Goal: Find specific page/section: Find specific page/section

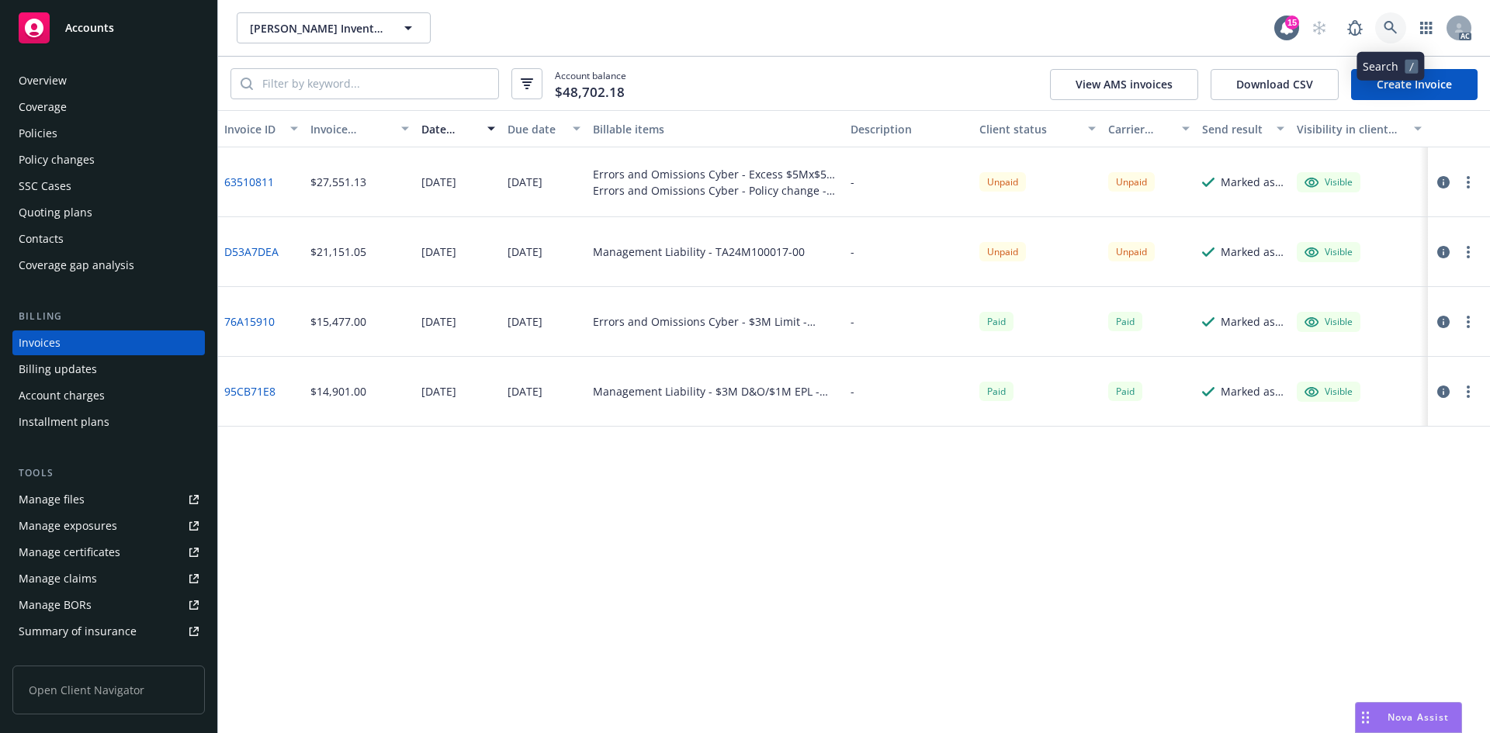
click at [1380, 17] on link at bounding box center [1390, 27] width 31 height 31
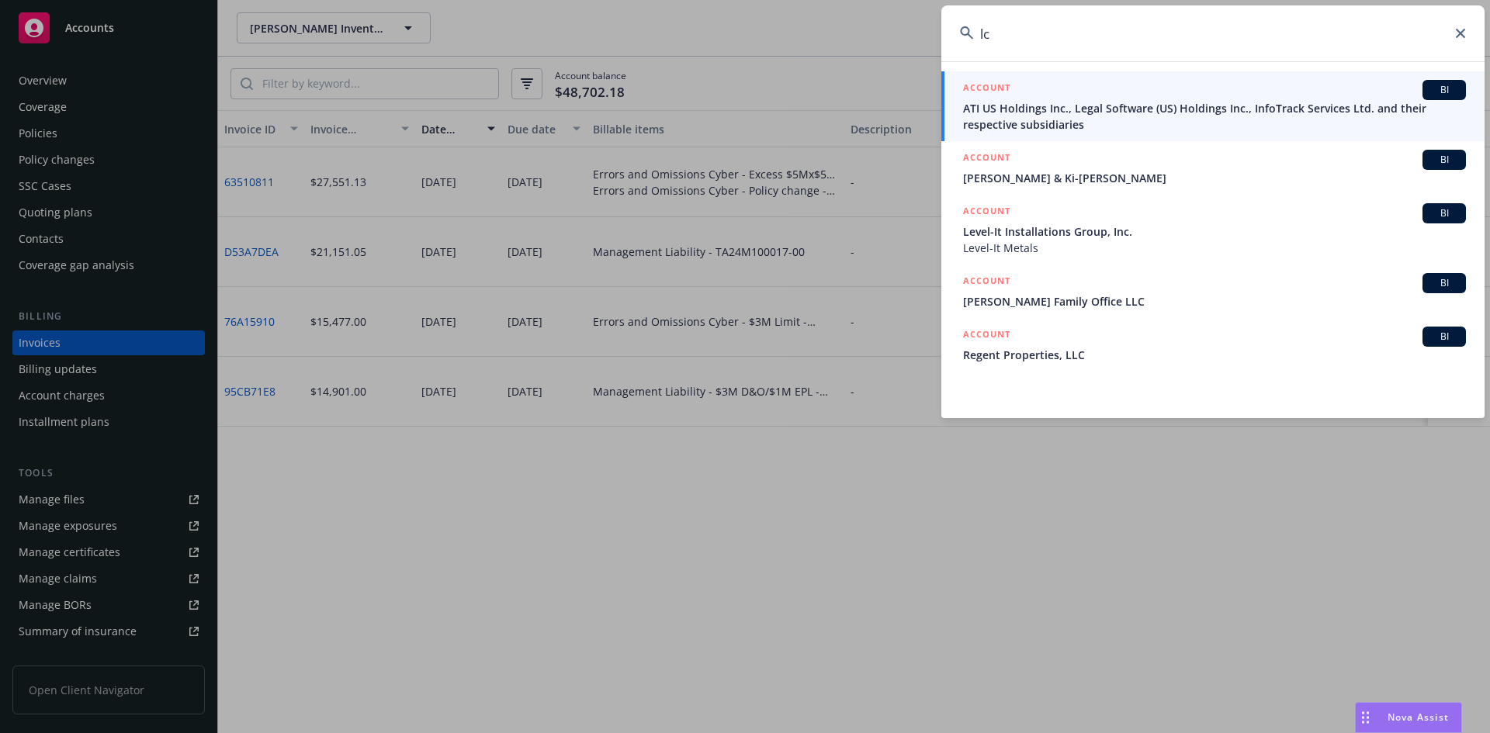
type input "l"
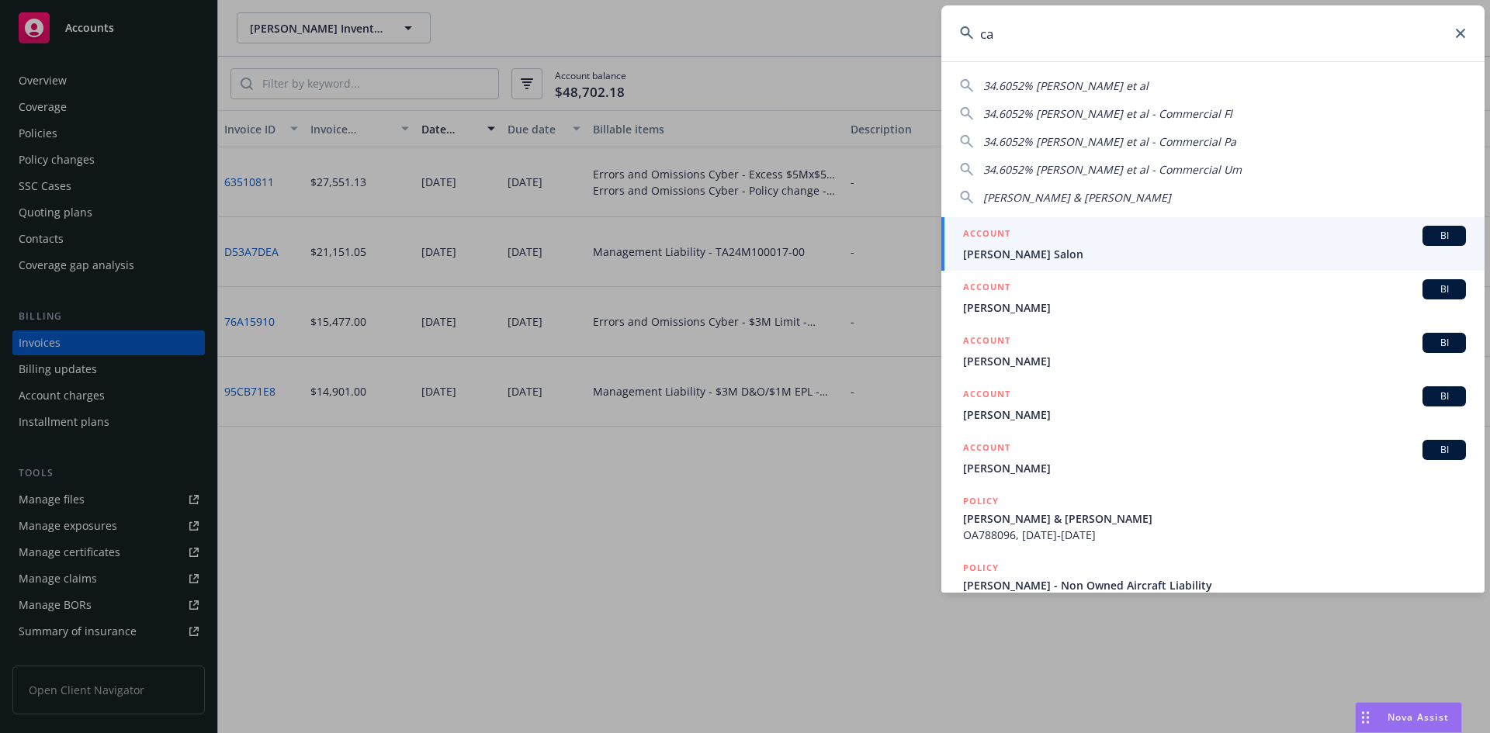
type input "c"
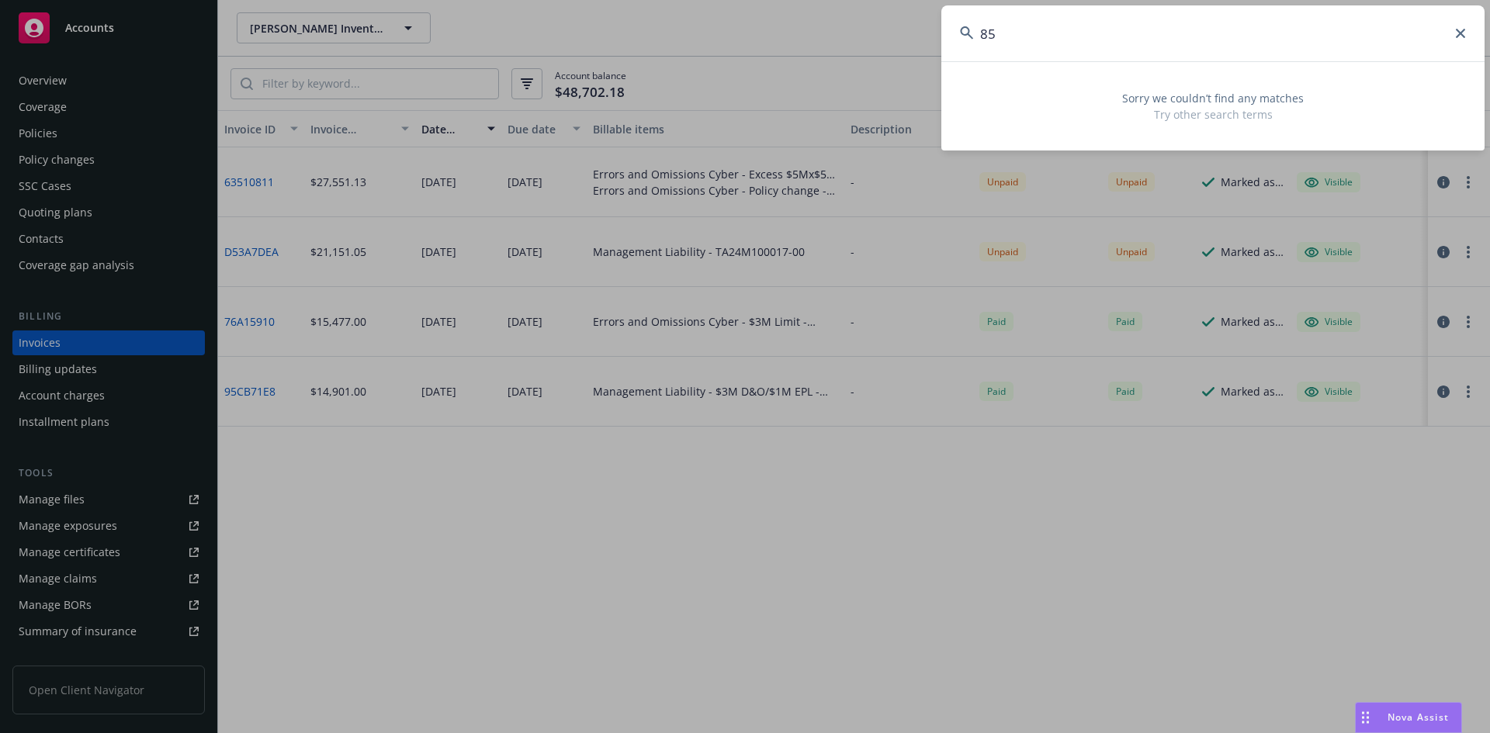
type input "8"
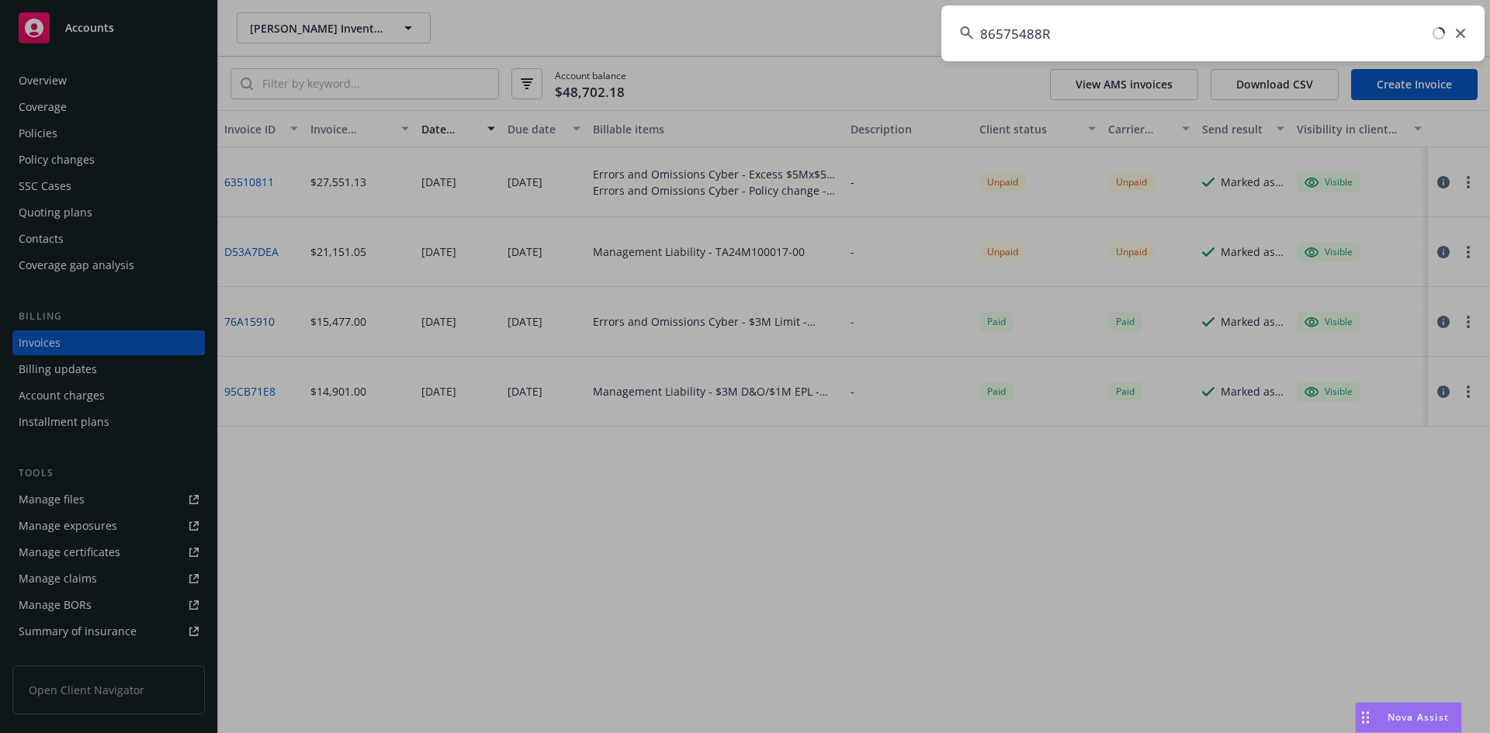
type input "86575488R1"
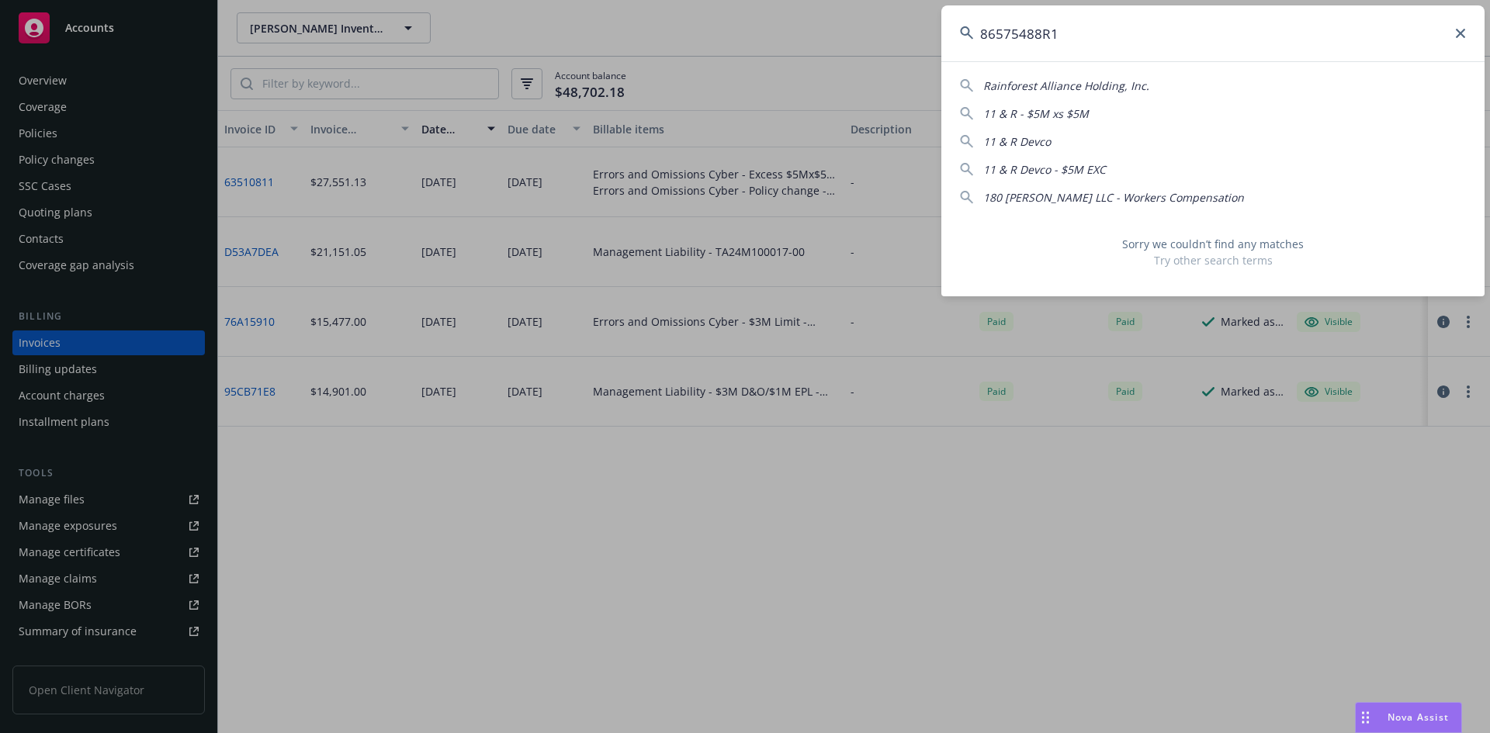
drag, startPoint x: 1091, startPoint y: 43, endPoint x: 973, endPoint y: 50, distance: 118.2
click at [973, 50] on input "86575488R1" at bounding box center [1212, 33] width 543 height 56
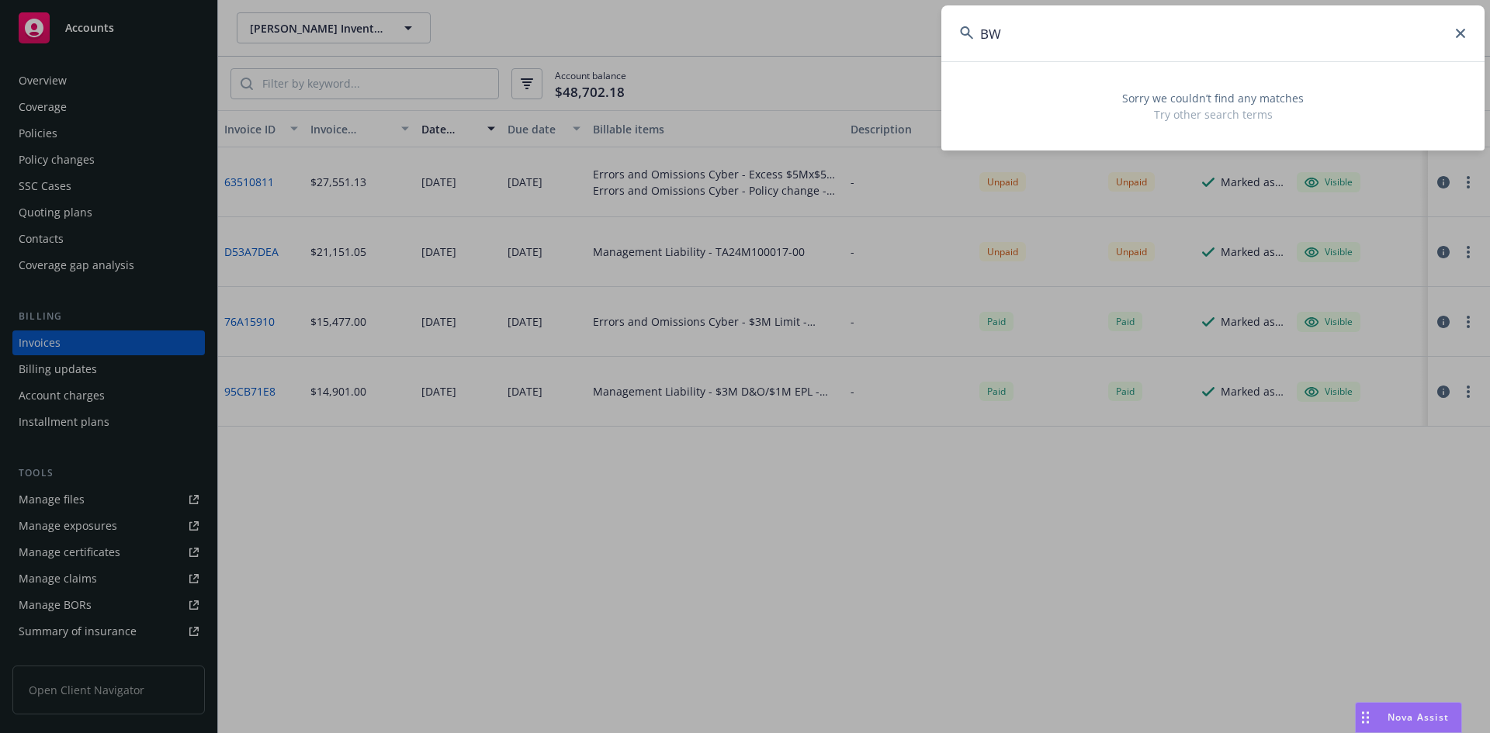
type input "B"
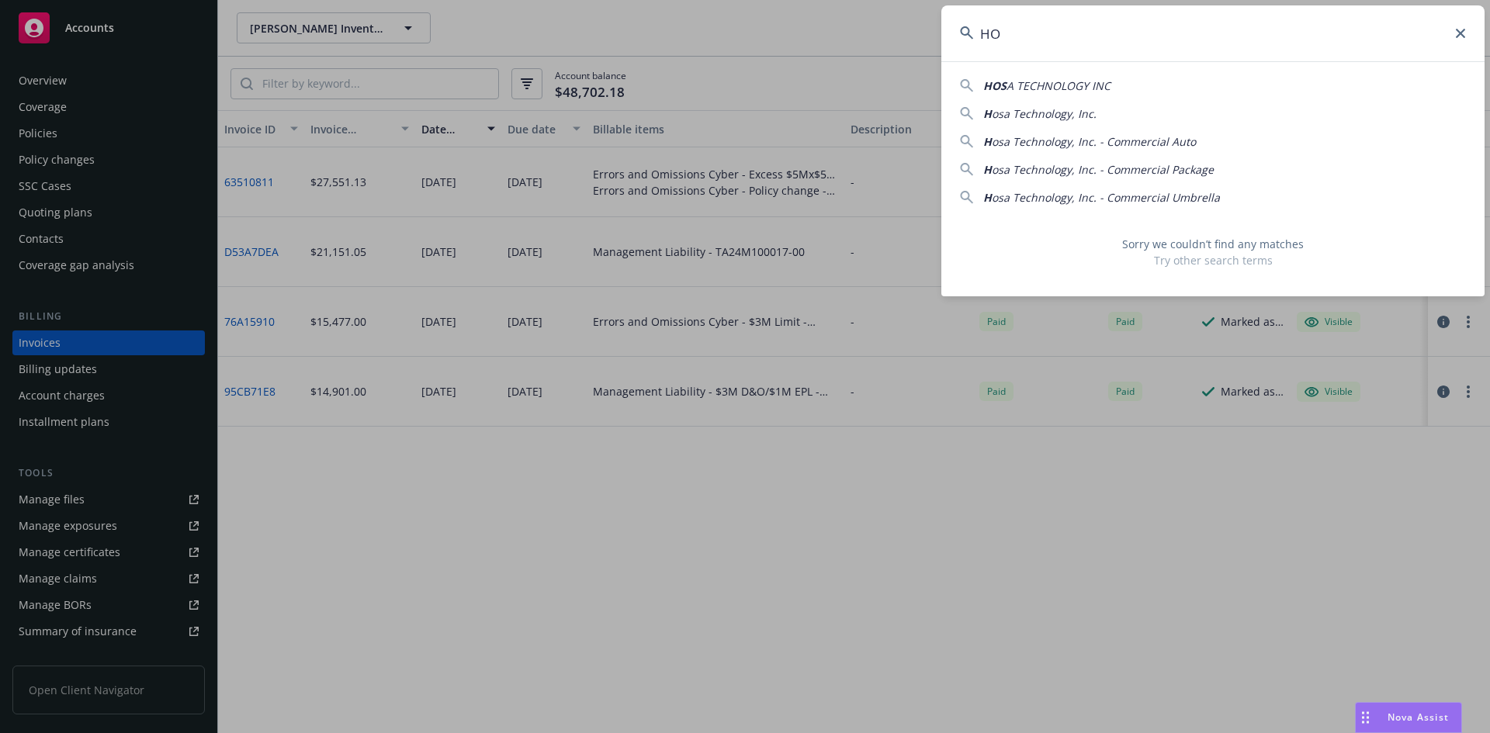
type input "H"
type input "V759025R4"
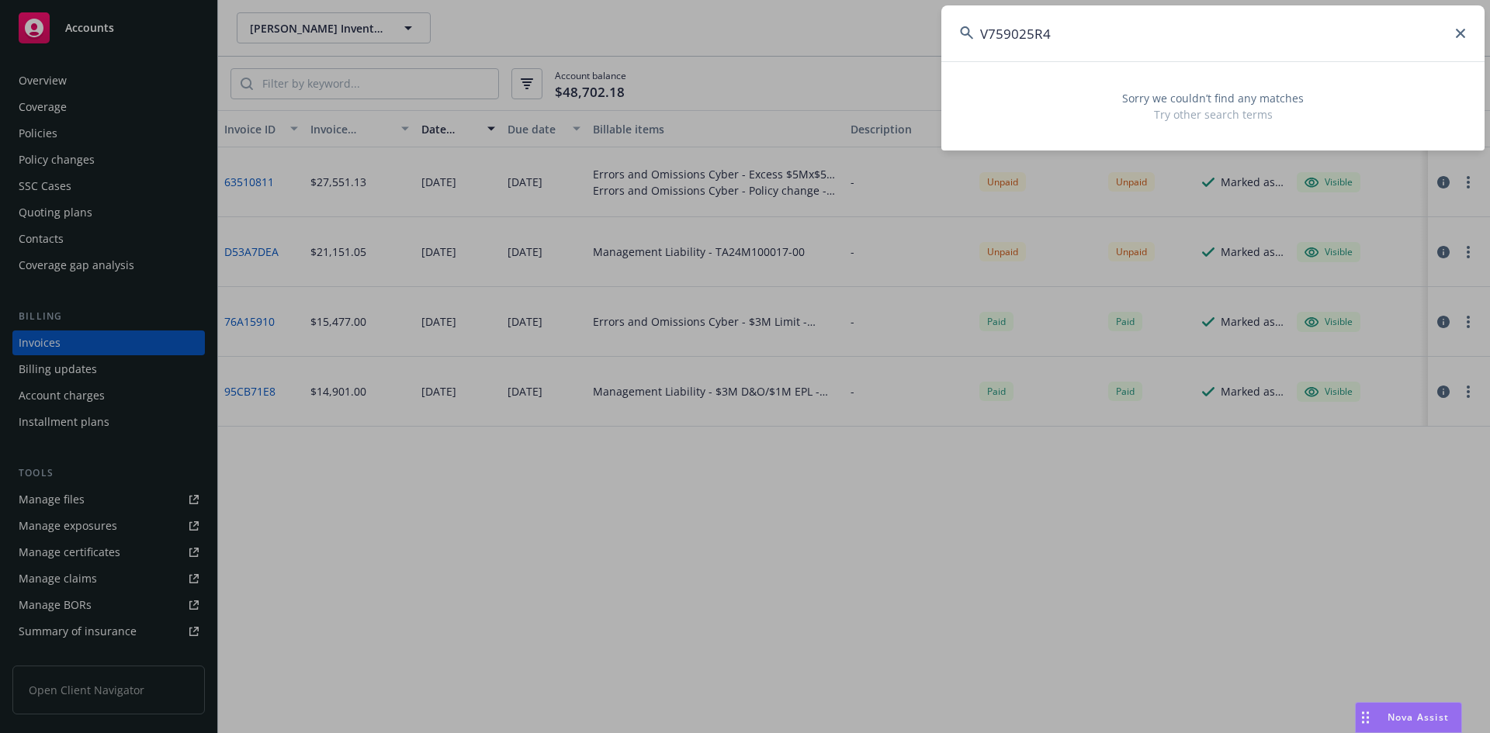
drag, startPoint x: 1079, startPoint y: 26, endPoint x: 956, endPoint y: 26, distance: 122.6
click at [956, 26] on input "V759025R4" at bounding box center [1212, 33] width 543 height 56
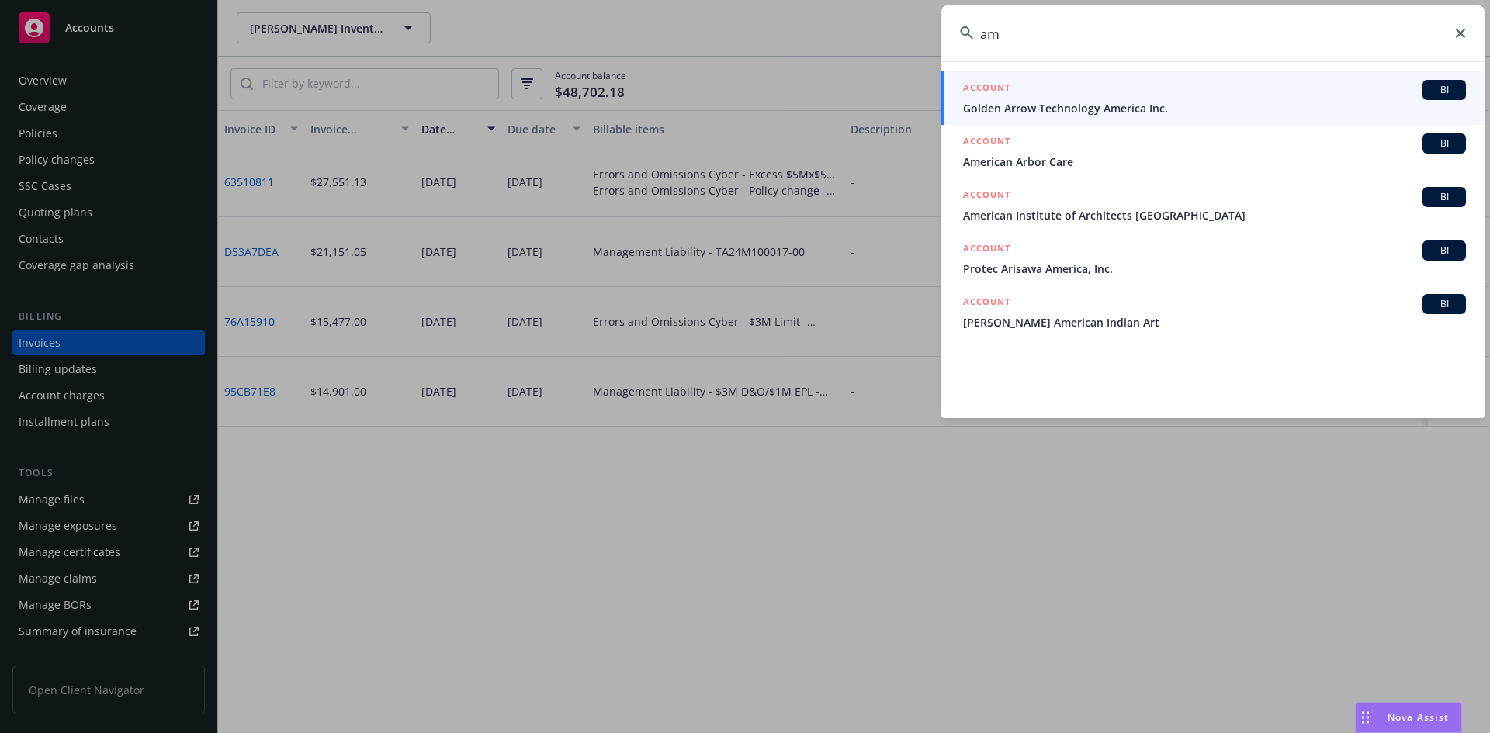
type input "a"
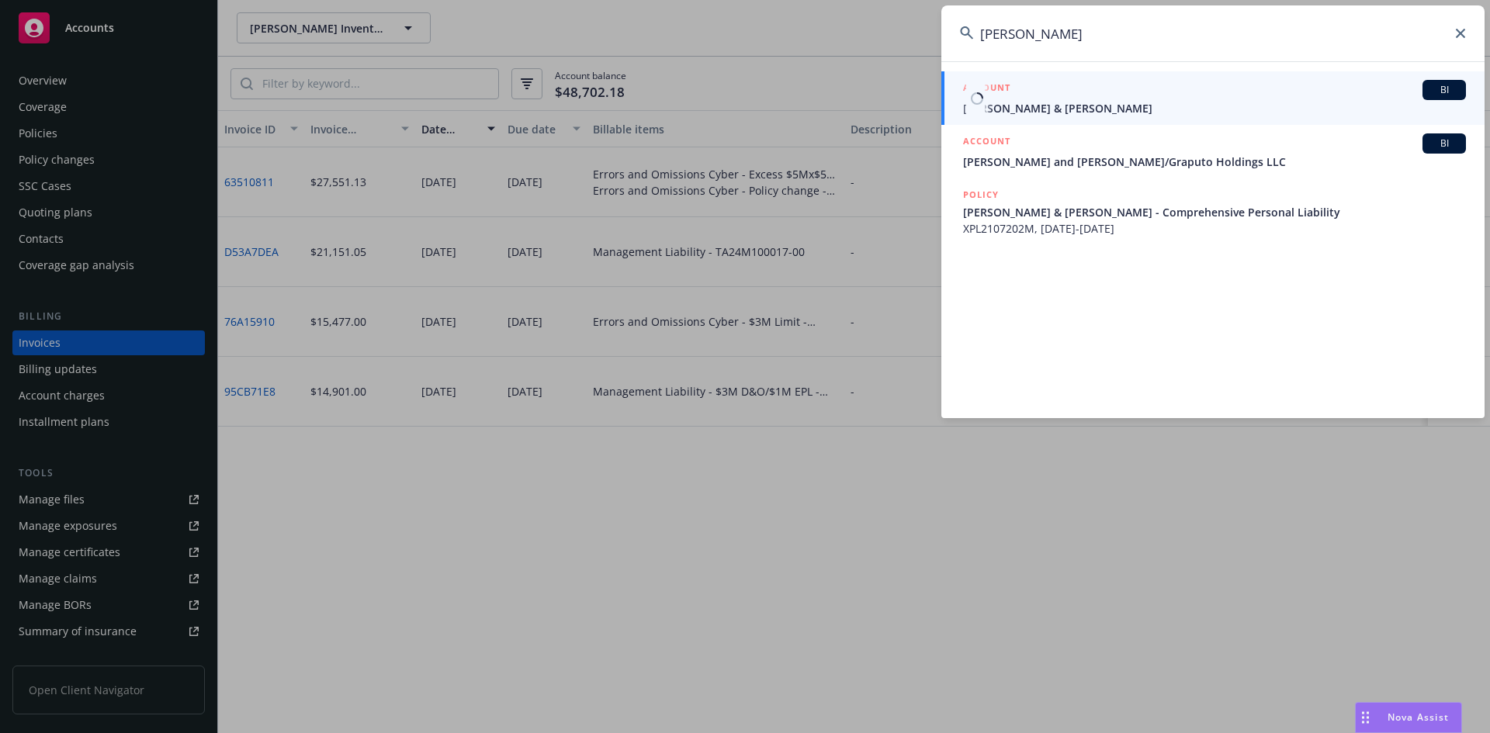
type input "[PERSON_NAME]"
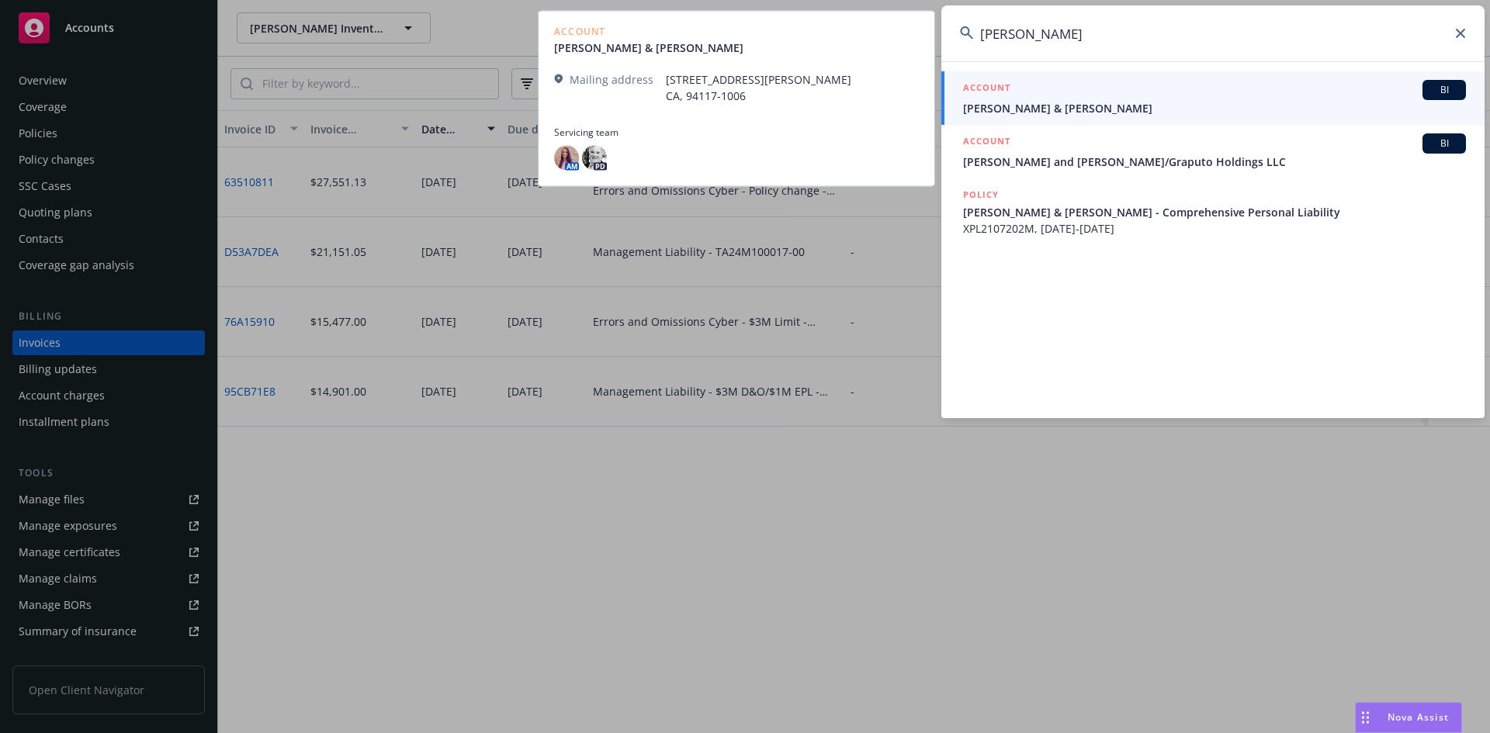
click at [1007, 98] on h5 "ACCOUNT" at bounding box center [986, 89] width 47 height 19
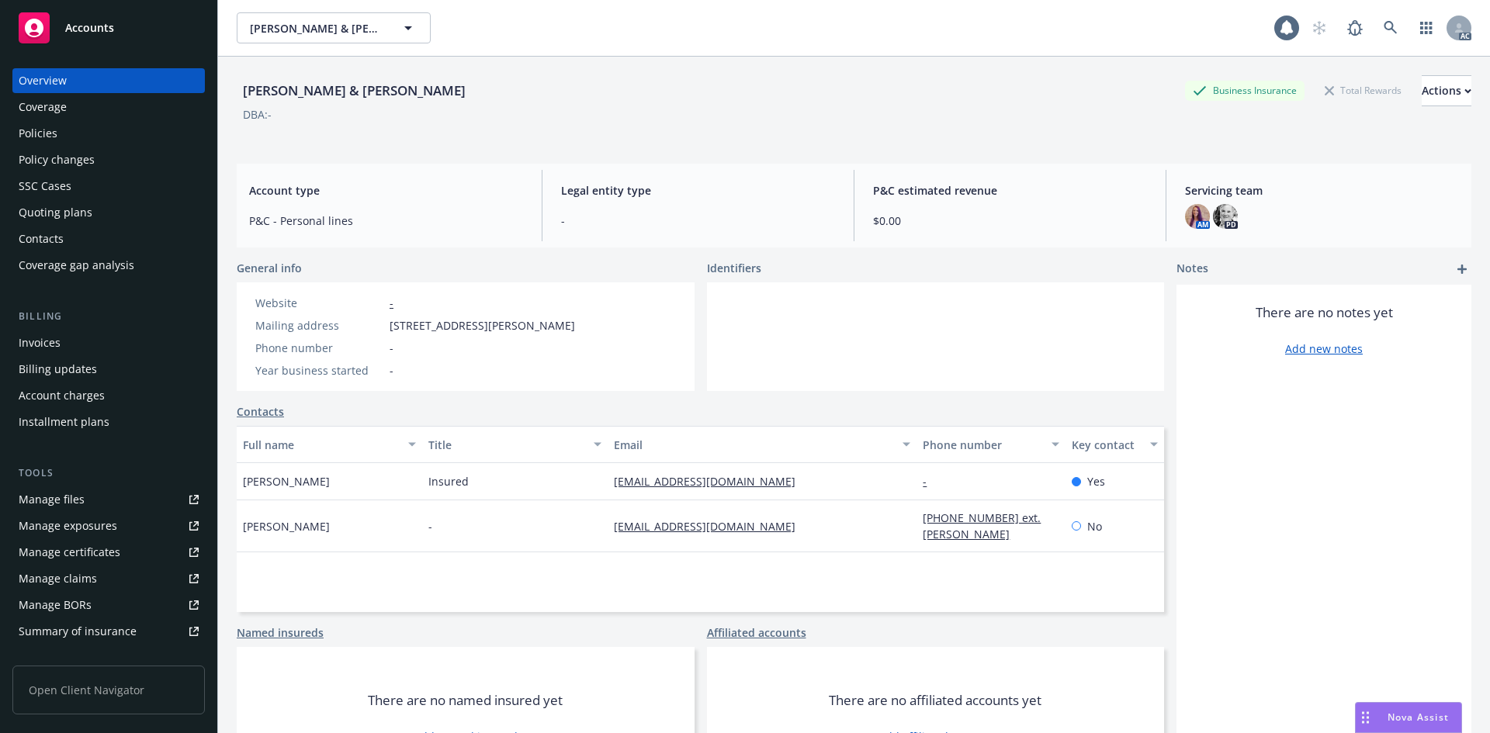
click at [61, 165] on div "Policy changes" at bounding box center [57, 159] width 76 height 25
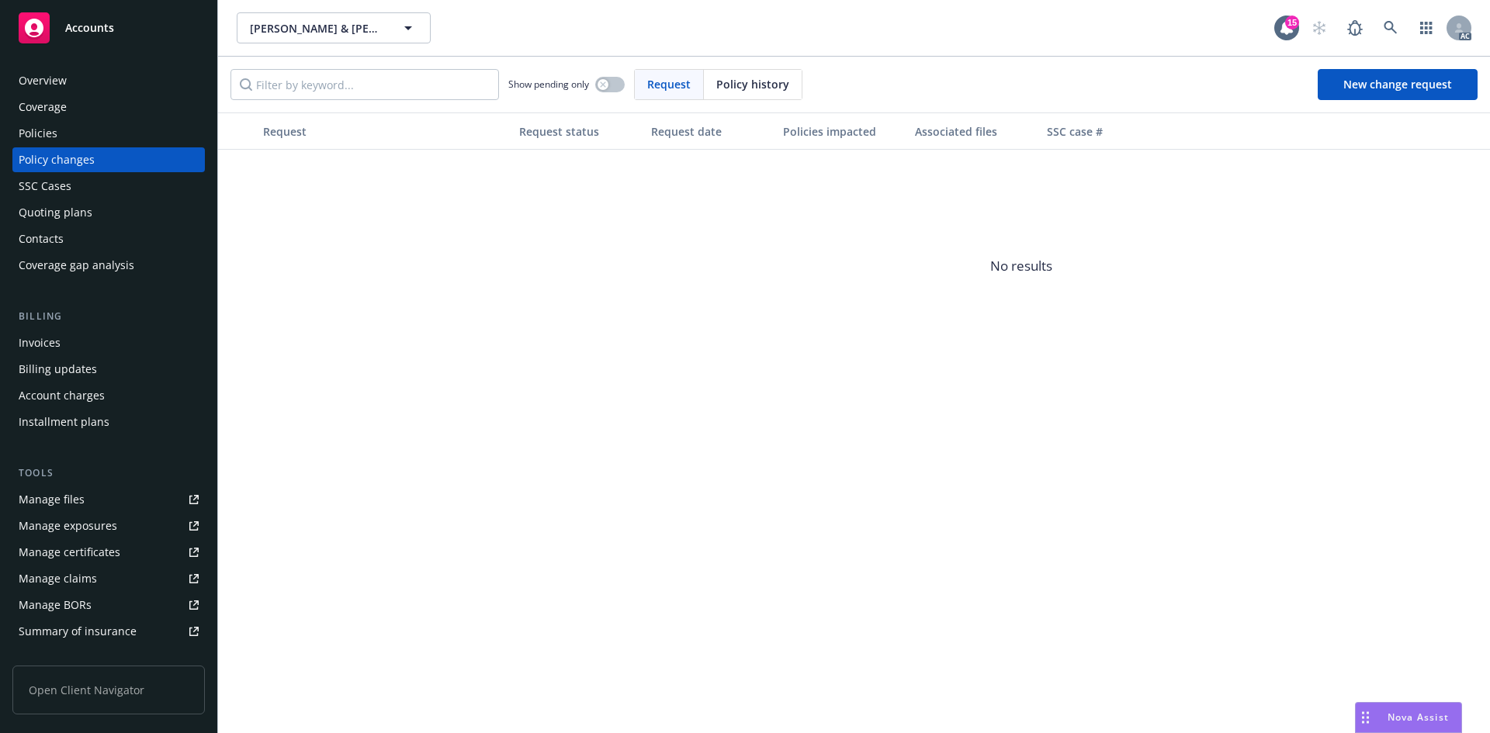
click at [725, 78] on span "Policy history" at bounding box center [752, 84] width 73 height 16
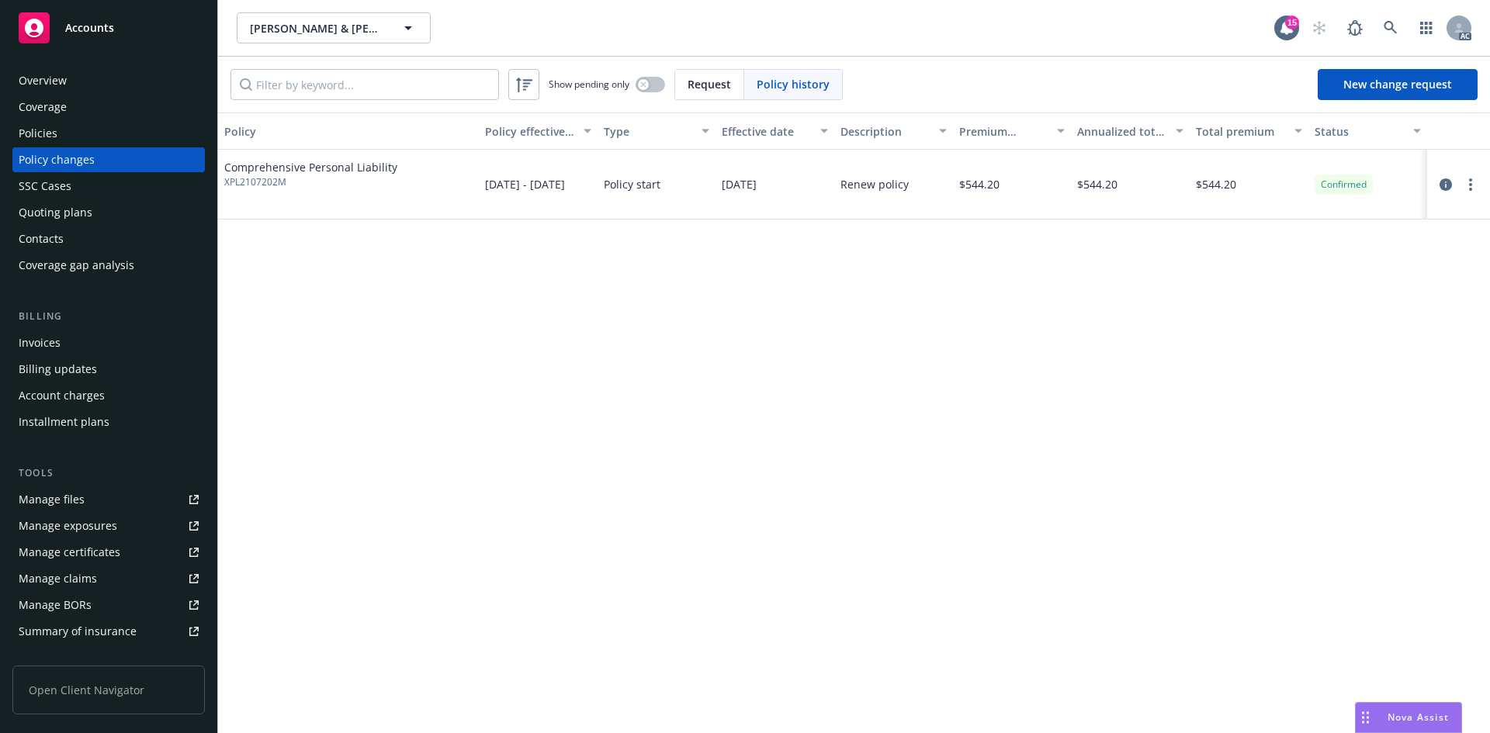
click at [694, 89] on span "Request" at bounding box center [709, 84] width 43 height 16
